Goal: Check status: Check status

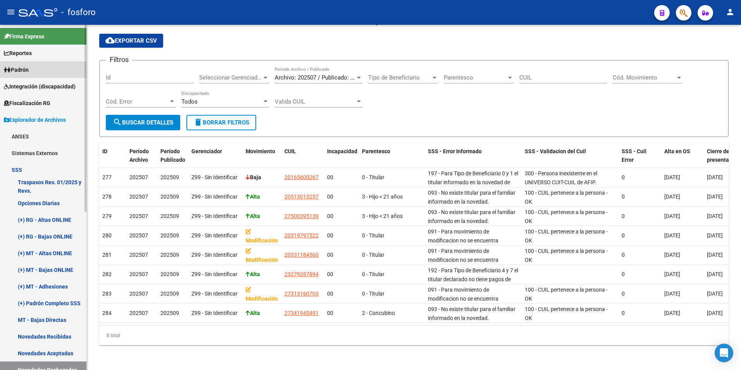
click at [29, 67] on span "Padrón" at bounding box center [16, 70] width 25 height 9
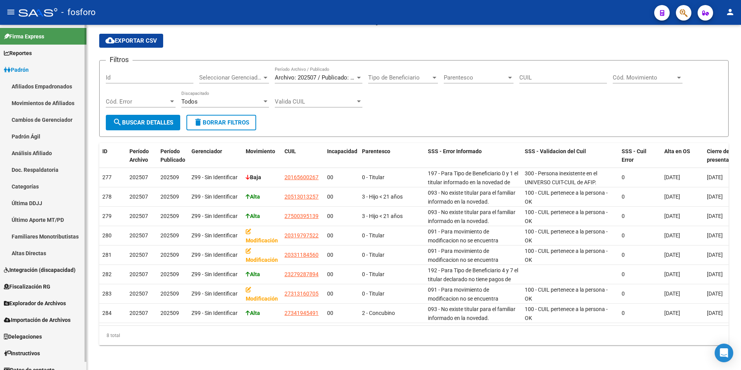
click at [37, 135] on link "Padrón Ágil" at bounding box center [43, 136] width 86 height 17
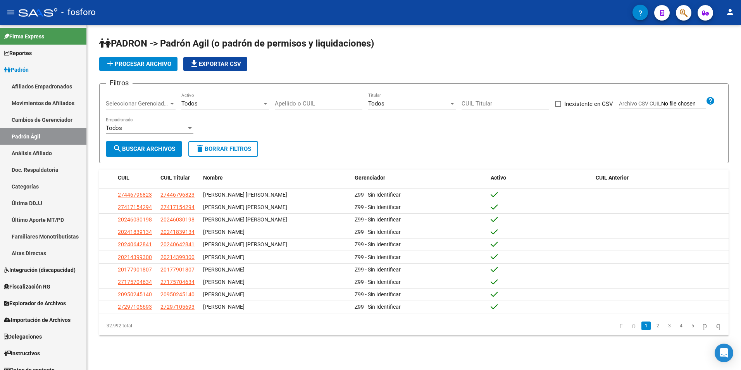
click at [332, 103] on input "Apellido o CUIL" at bounding box center [319, 103] width 88 height 7
paste input "20237837364"
type input "20237837364"
click at [150, 153] on button "search Buscar Archivos" at bounding box center [144, 149] width 76 height 16
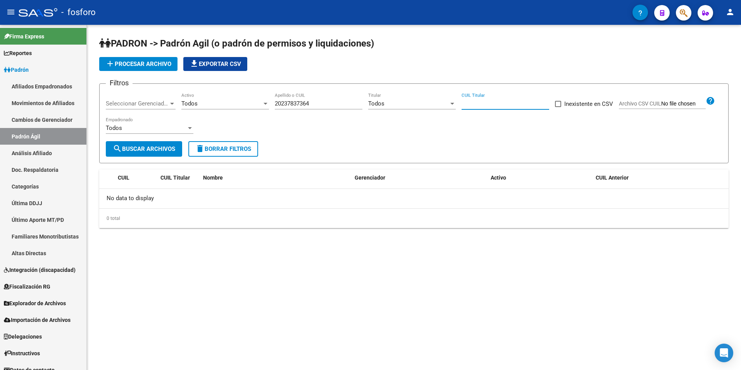
click at [501, 103] on input "CUIL Titular" at bounding box center [506, 103] width 88 height 7
paste input "20-23783736-4"
type input "20-23783736-4"
click at [159, 145] on span "search Buscar Archivos" at bounding box center [144, 148] width 62 height 7
drag, startPoint x: 319, startPoint y: 105, endPoint x: 276, endPoint y: 110, distance: 43.4
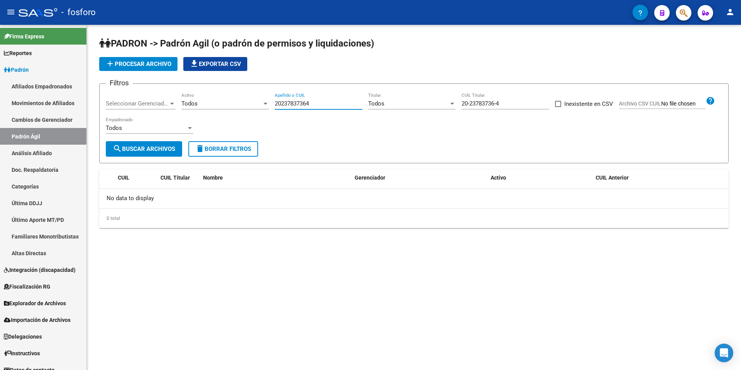
click at [276, 110] on div "20237837364 Apellido o CUIL" at bounding box center [319, 105] width 88 height 24
click at [42, 150] on link "Análisis Afiliado" at bounding box center [43, 153] width 86 height 17
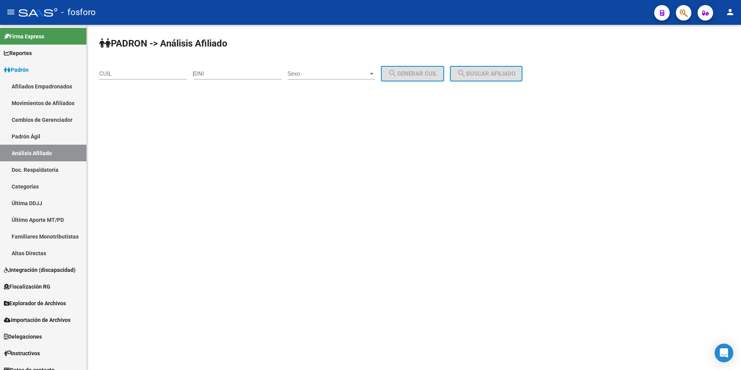
click at [165, 78] on div "CUIL" at bounding box center [143, 71] width 88 height 17
click at [165, 75] on input "CUIL" at bounding box center [143, 73] width 88 height 7
paste input "20-23783736-4"
type input "20-23783736-4"
click at [497, 72] on span "search Buscar afiliado" at bounding box center [486, 73] width 59 height 7
